Goal: Navigation & Orientation: Find specific page/section

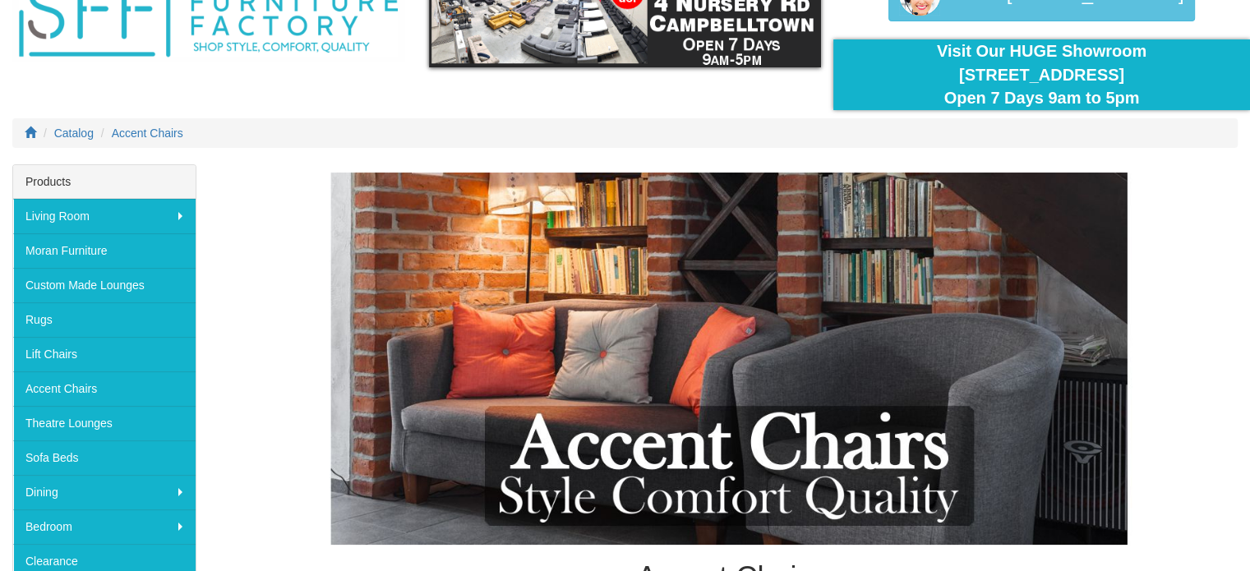
scroll to position [164, 0]
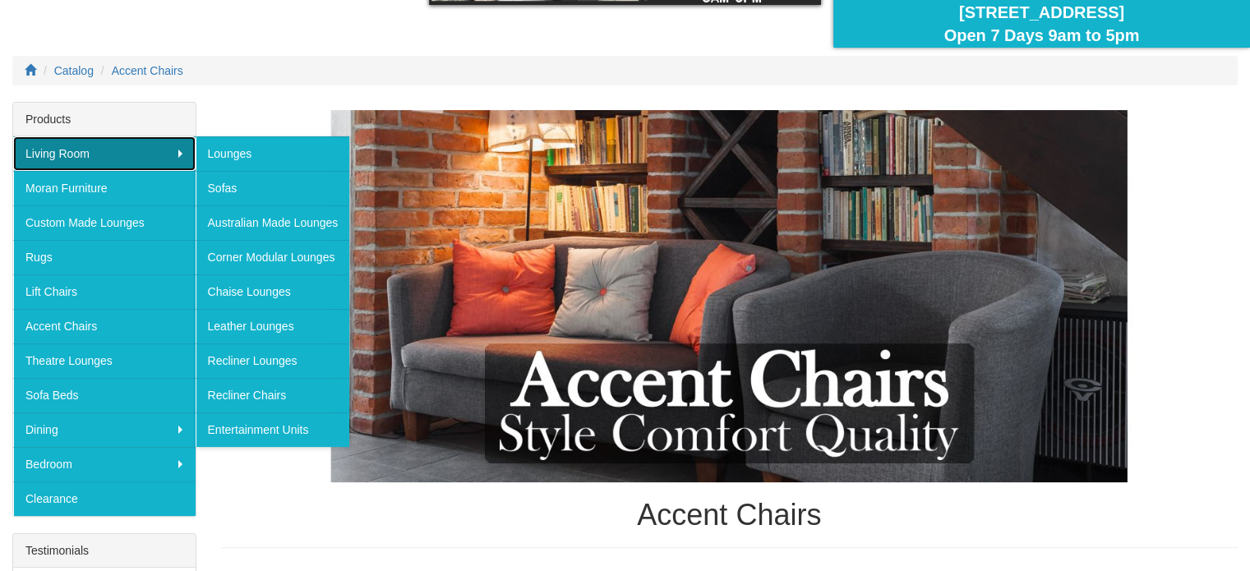
click at [85, 144] on link "Living Room" at bounding box center [104, 153] width 182 height 35
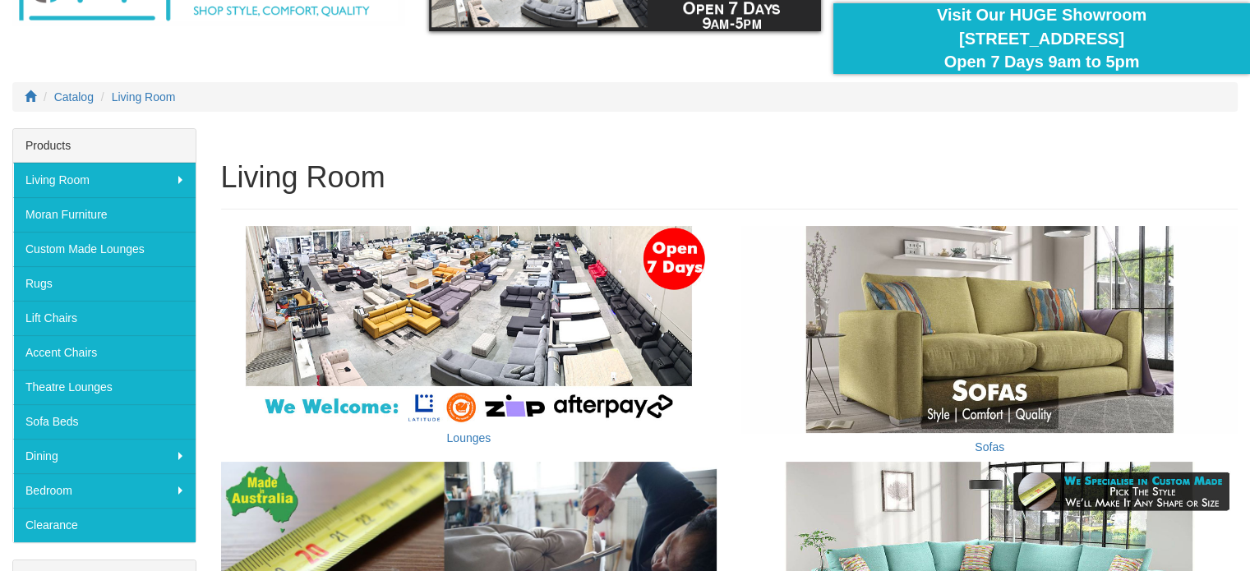
scroll to position [106, 0]
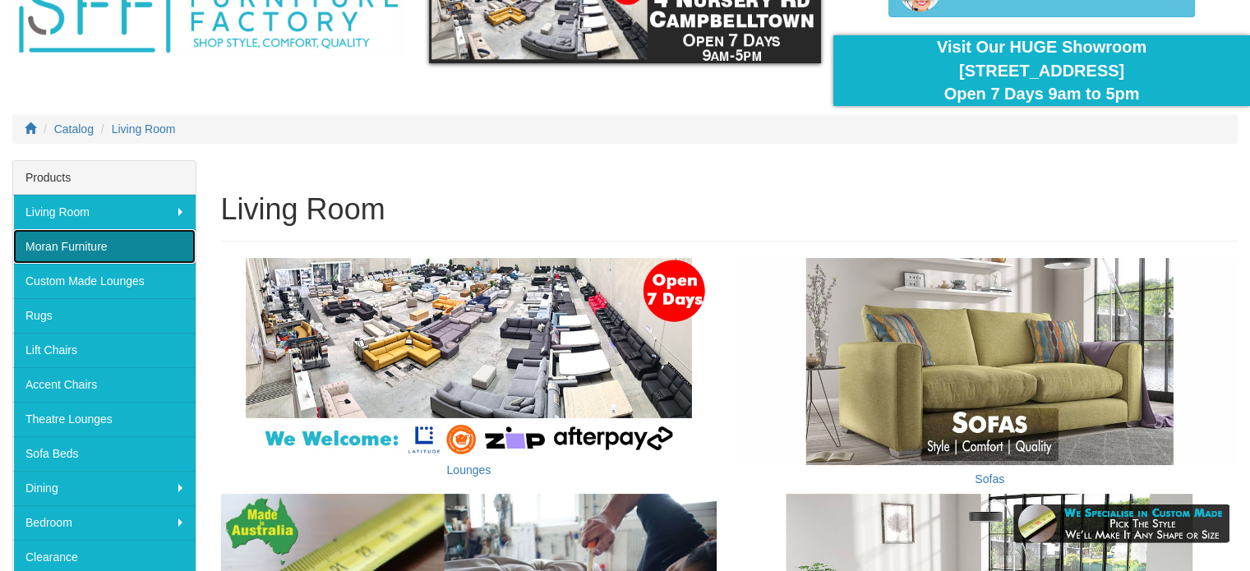
click at [75, 241] on link "Moran Furniture" at bounding box center [104, 246] width 182 height 35
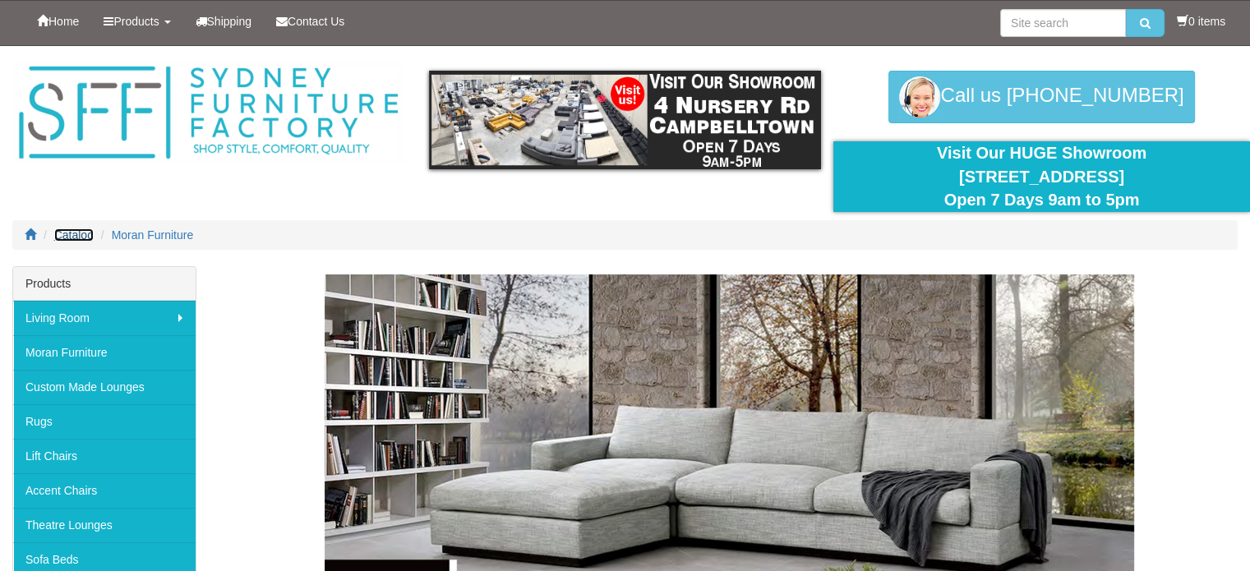
click at [71, 233] on span "Catalog" at bounding box center [73, 234] width 39 height 13
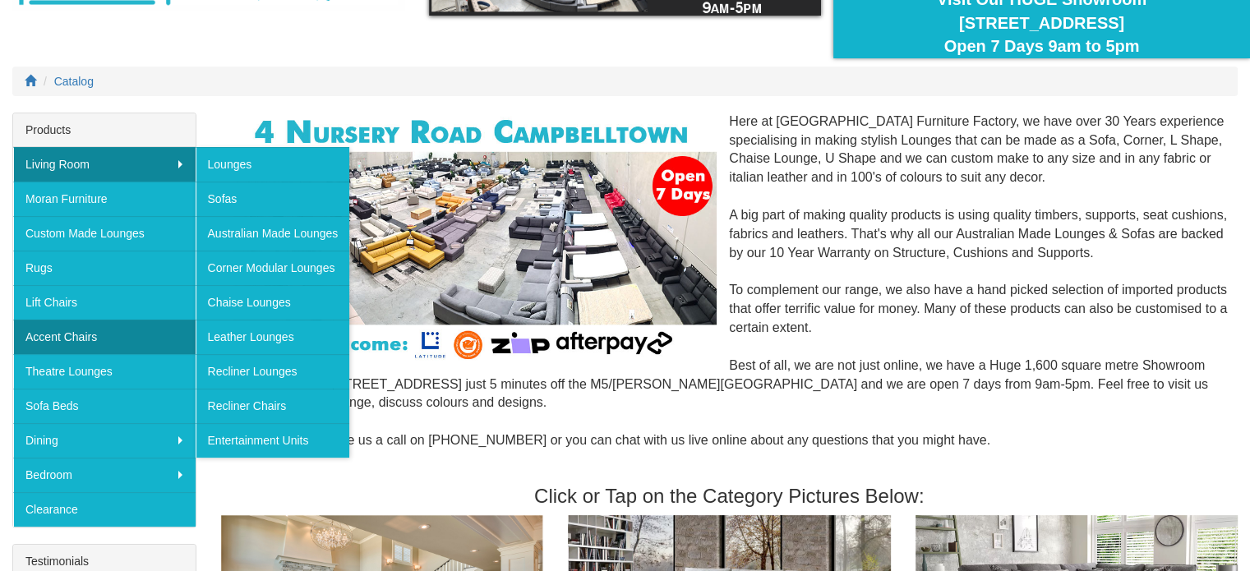
scroll to position [164, 0]
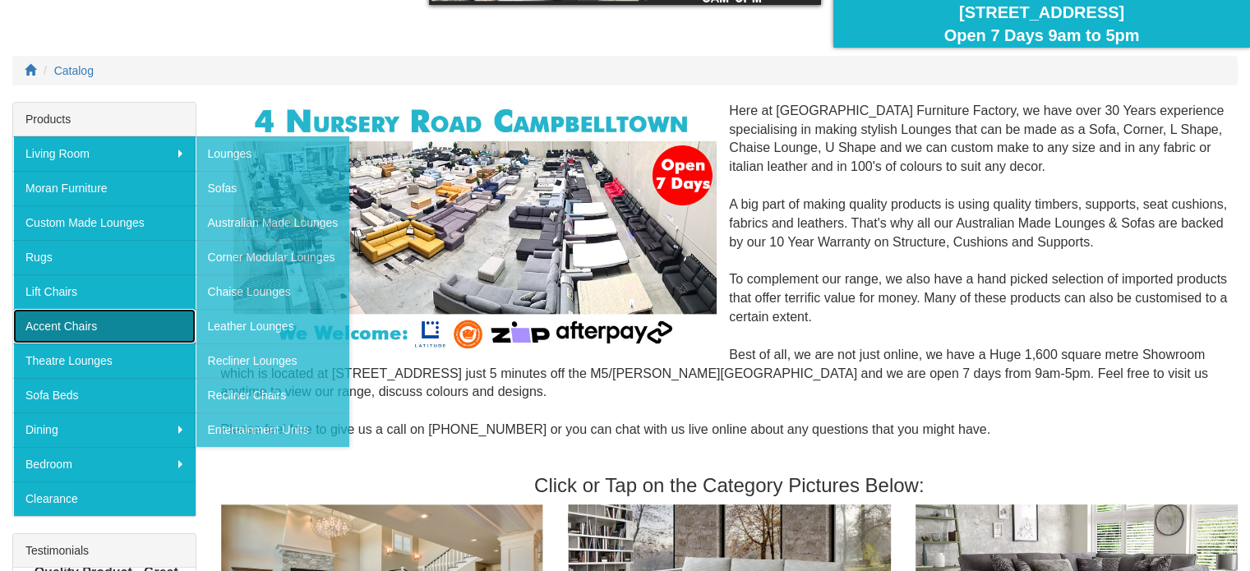
click at [76, 321] on link "Accent Chairs" at bounding box center [104, 326] width 182 height 35
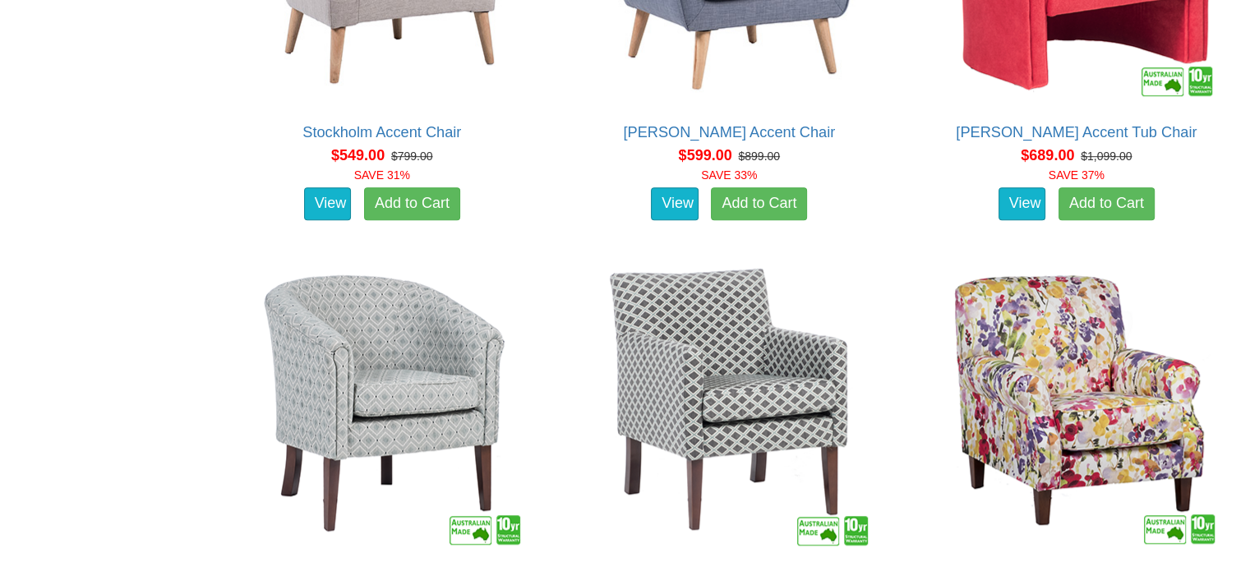
scroll to position [986, 0]
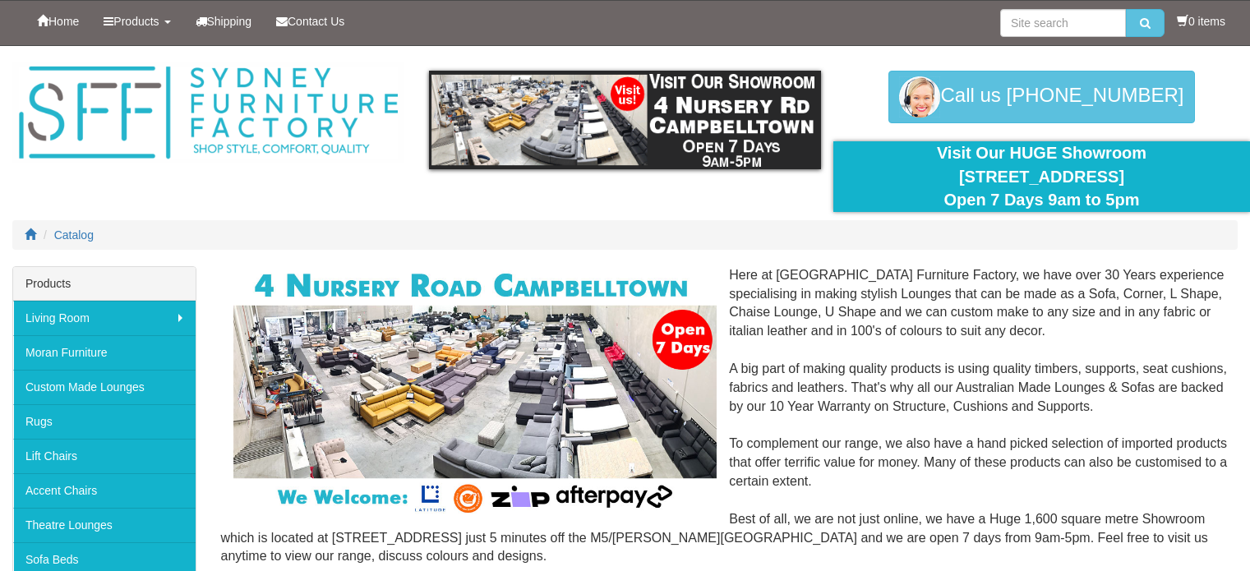
scroll to position [164, 0]
